Goal: Navigation & Orientation: Find specific page/section

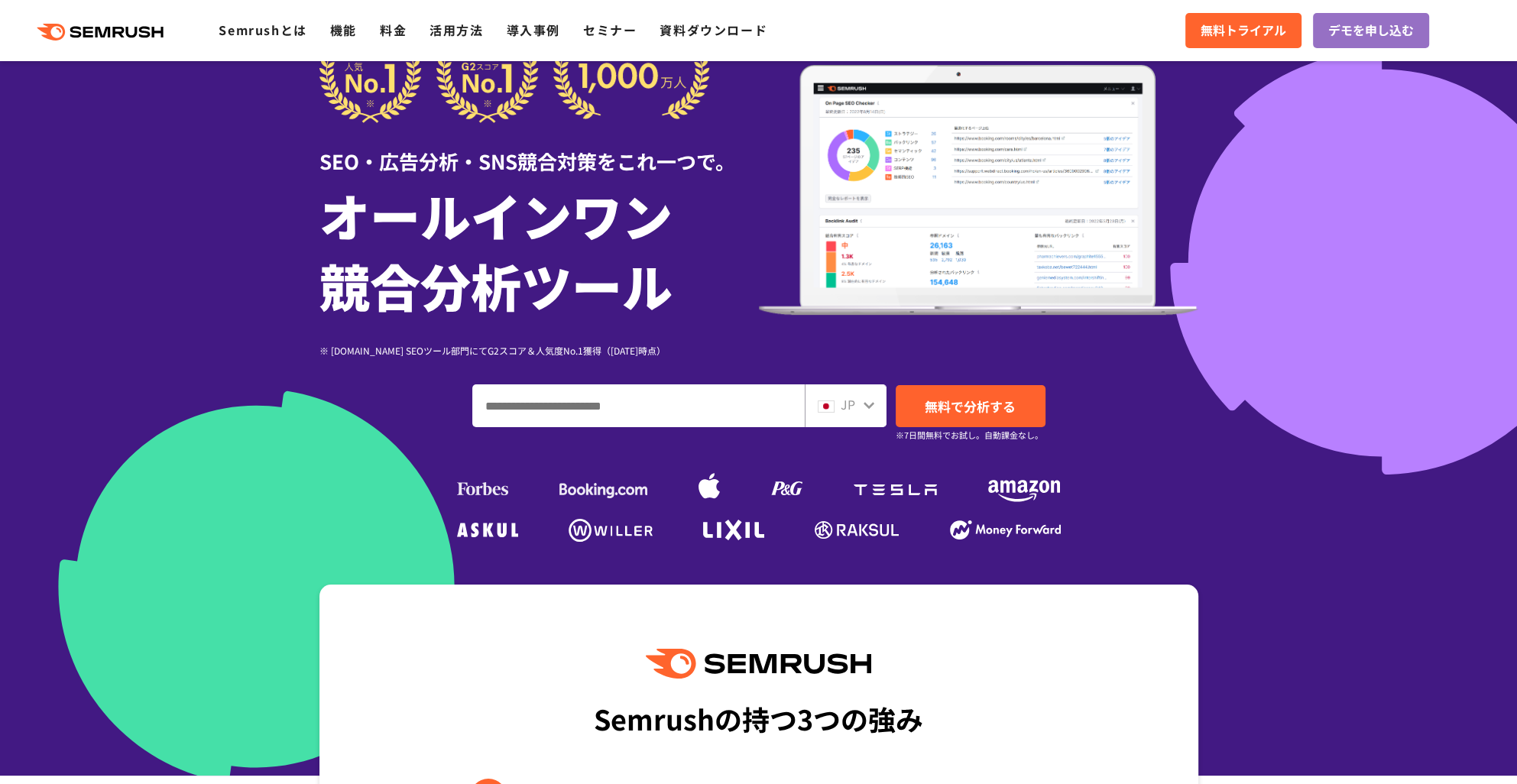
click at [859, 410] on div "JP" at bounding box center [842, 405] width 49 height 20
click at [867, 405] on icon at bounding box center [868, 405] width 11 height 6
click at [855, 405] on span "JP" at bounding box center [848, 404] width 15 height 19
click at [853, 405] on span "JP" at bounding box center [848, 404] width 15 height 19
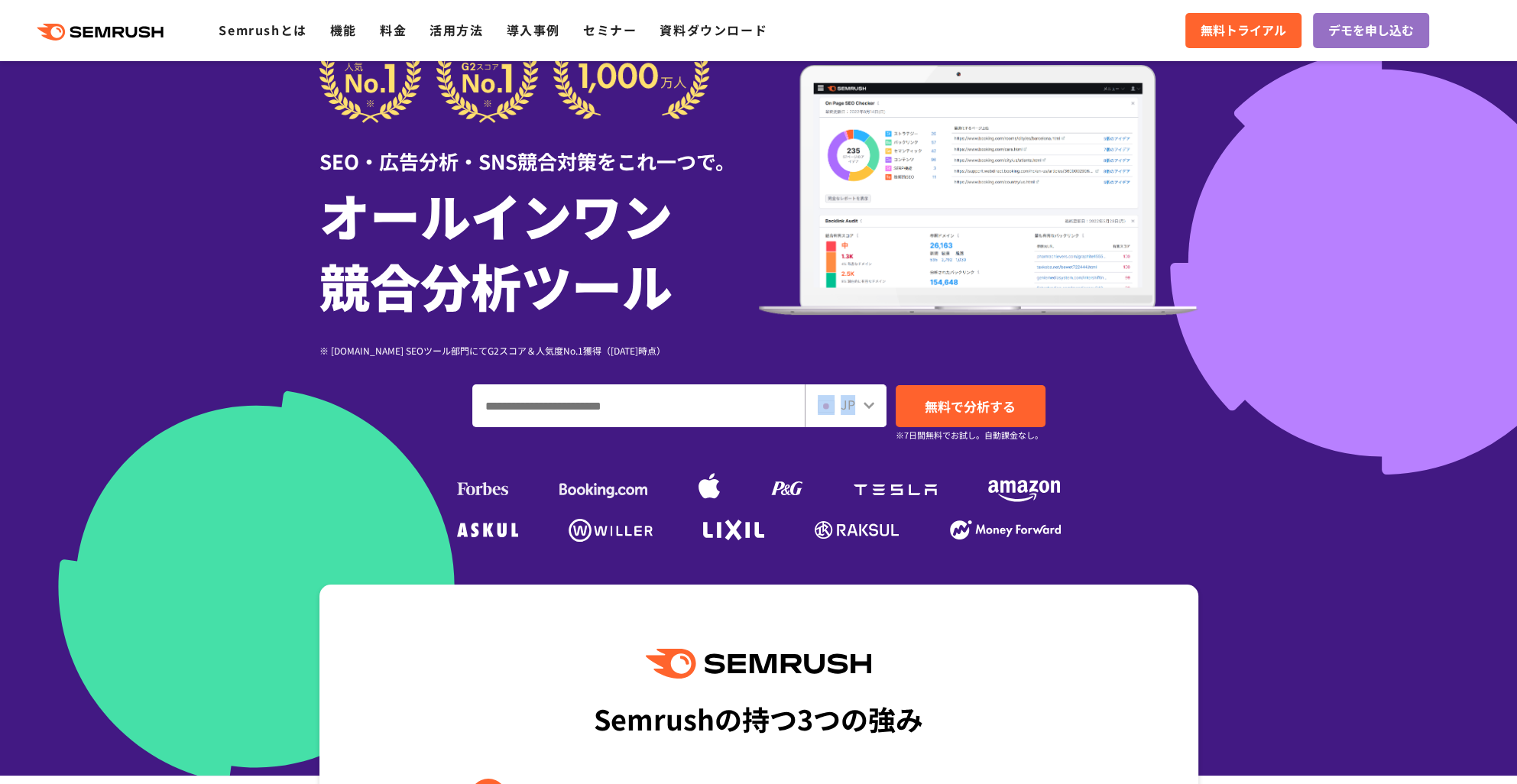
drag, startPoint x: 853, startPoint y: 405, endPoint x: 875, endPoint y: 405, distance: 22.0
click at [875, 405] on div "JP" at bounding box center [845, 405] width 82 height 43
click at [860, 405] on div "JP" at bounding box center [842, 405] width 49 height 20
click at [865, 405] on icon at bounding box center [868, 405] width 11 height 6
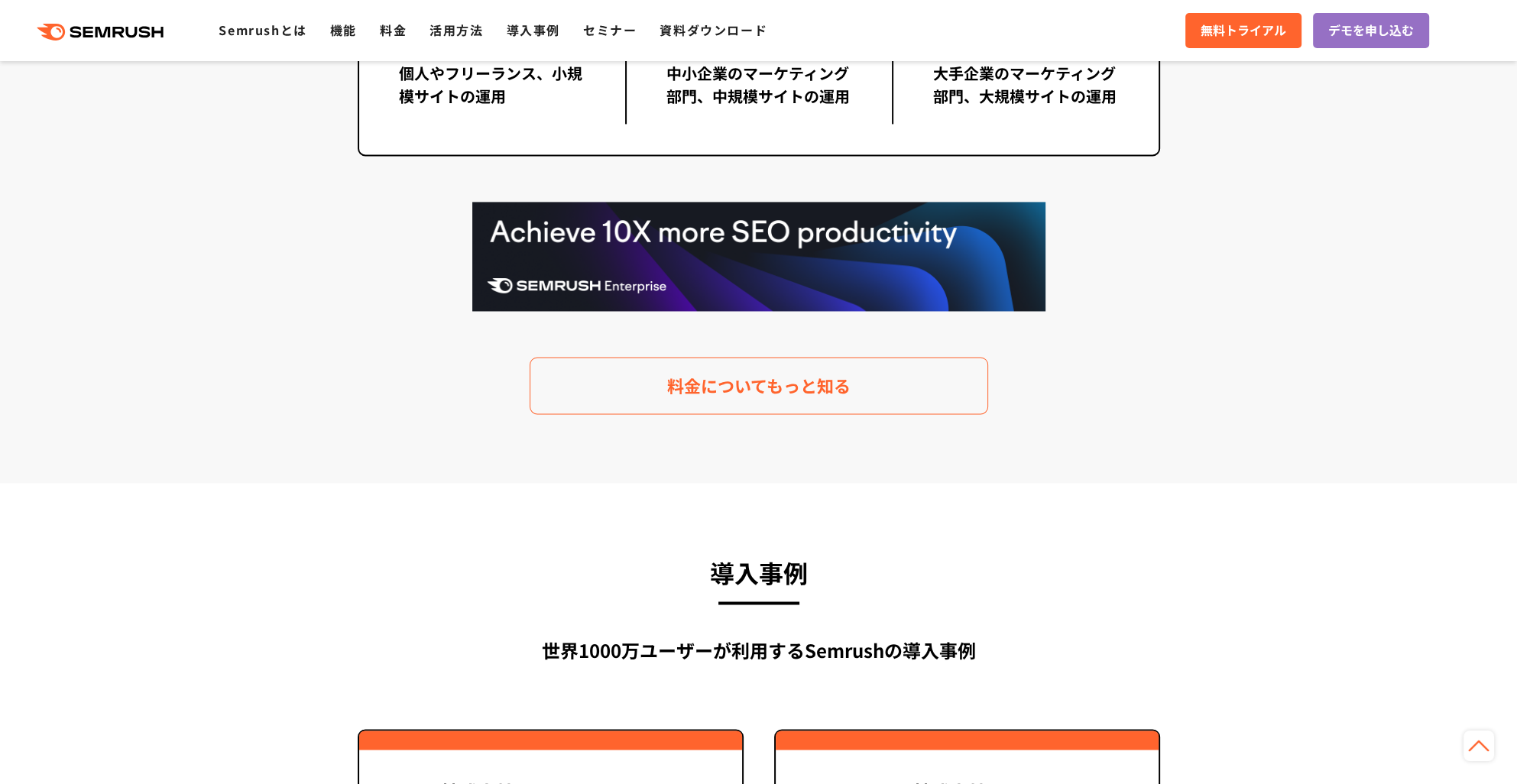
scroll to position [3362, 0]
